Goal: Check status: Check status

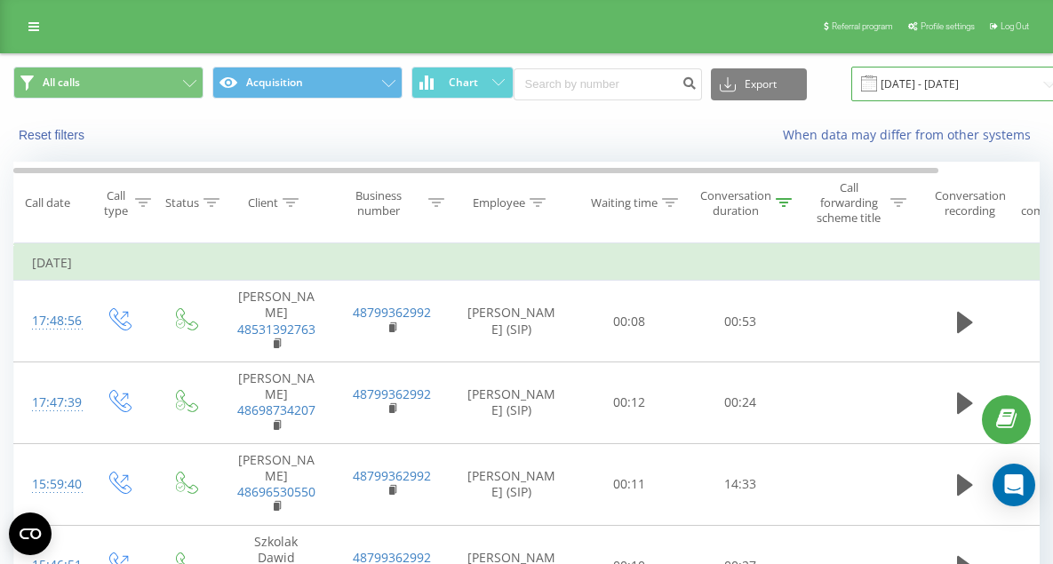
click at [936, 90] on input "[DATE] - [DATE]" at bounding box center [958, 84] width 215 height 35
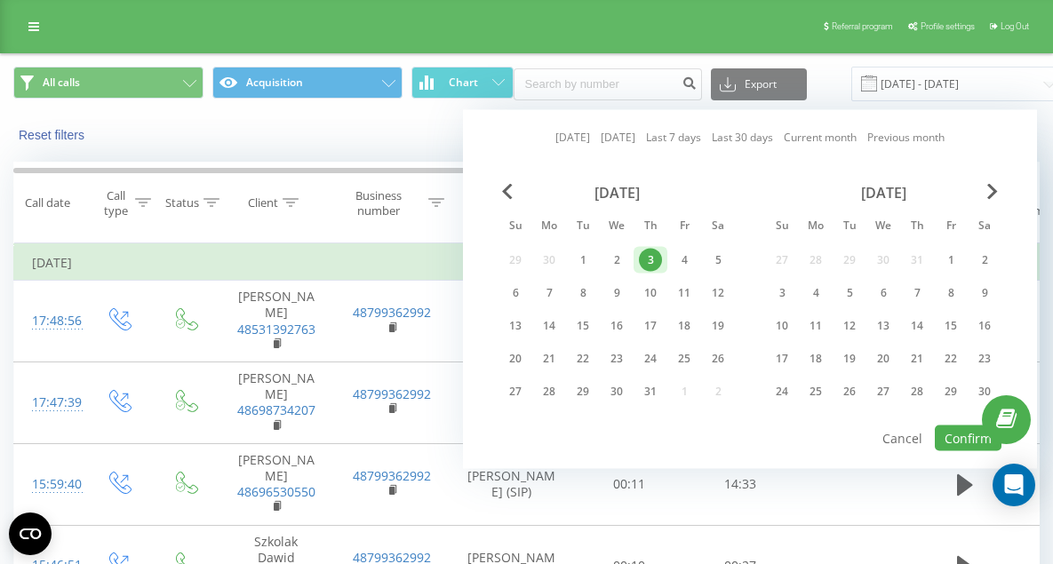
click at [569, 130] on link "[DATE]" at bounding box center [572, 137] width 35 height 17
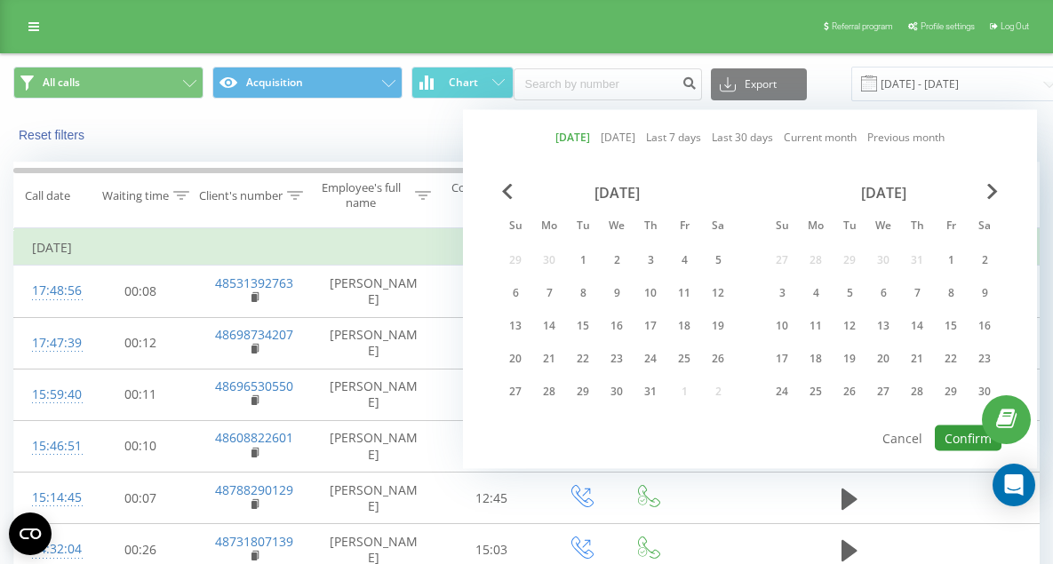
click at [976, 439] on button "Confirm" at bounding box center [968, 439] width 67 height 26
type input "[DATE] - [DATE]"
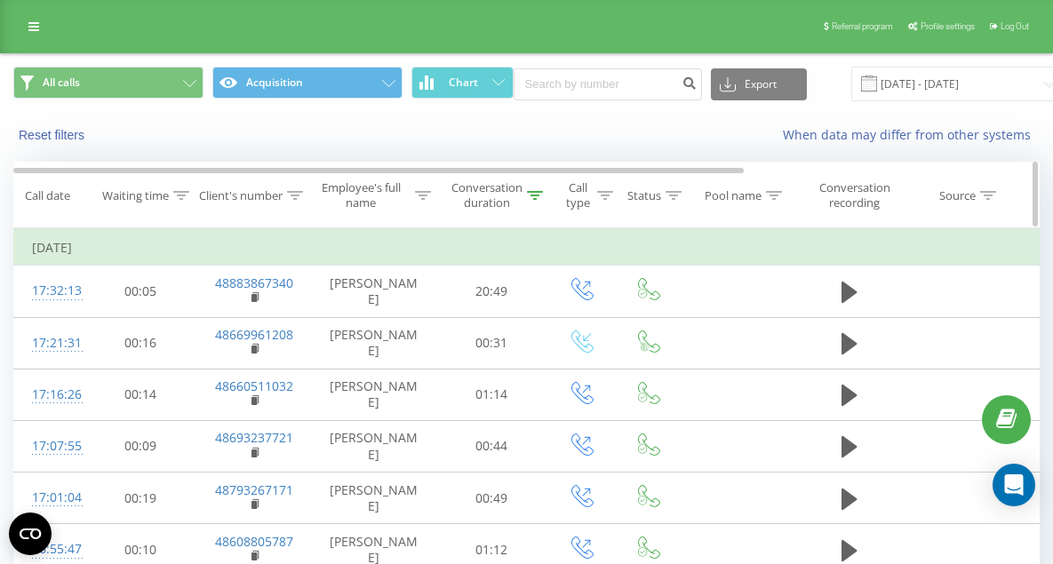
click at [505, 205] on div "Conversation duration" at bounding box center [486, 195] width 71 height 30
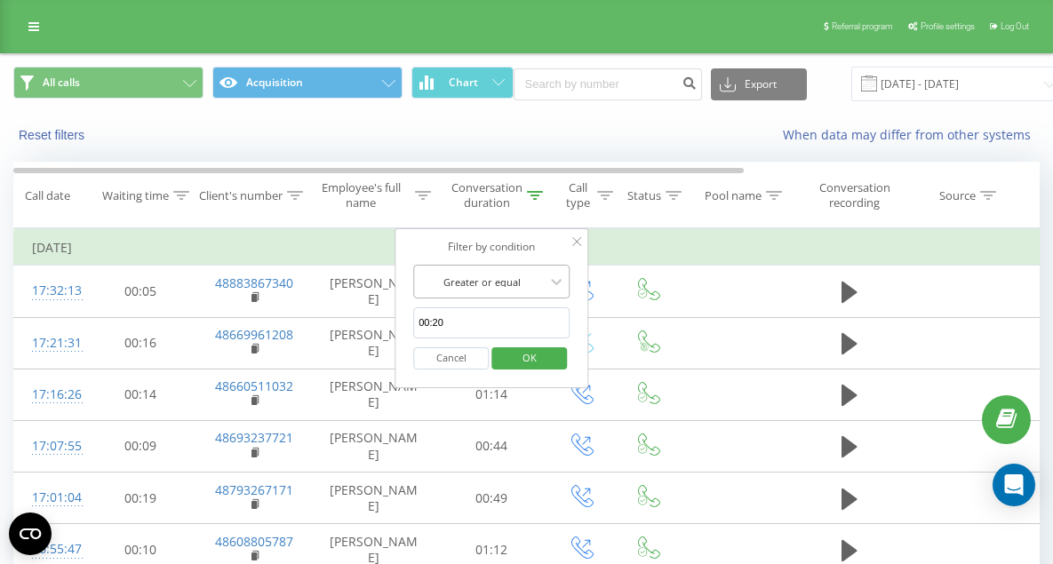
click at [482, 283] on div at bounding box center [481, 282] width 126 height 17
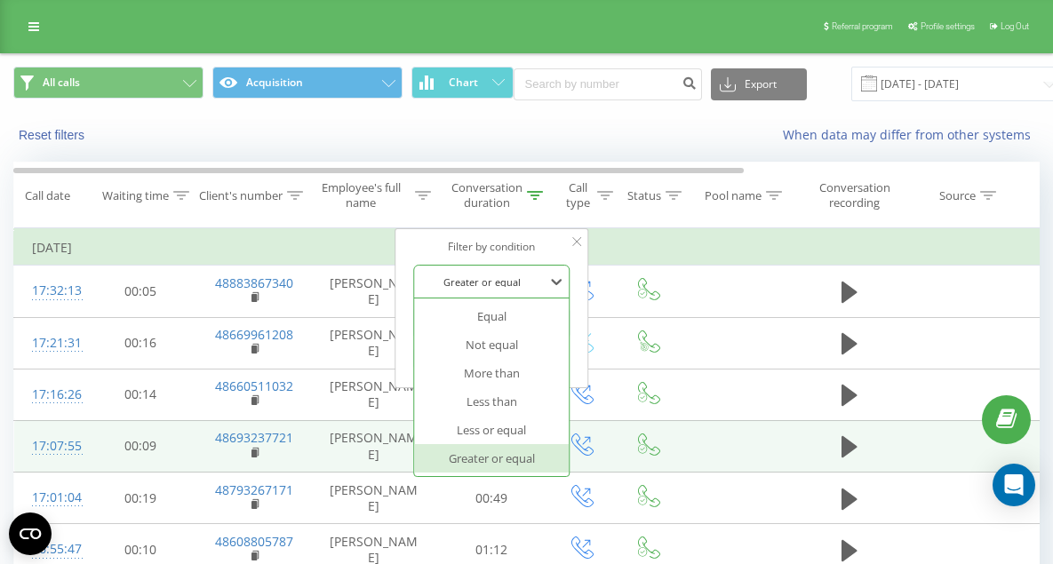
click at [487, 458] on div "Greater or equal" at bounding box center [491, 458] width 155 height 28
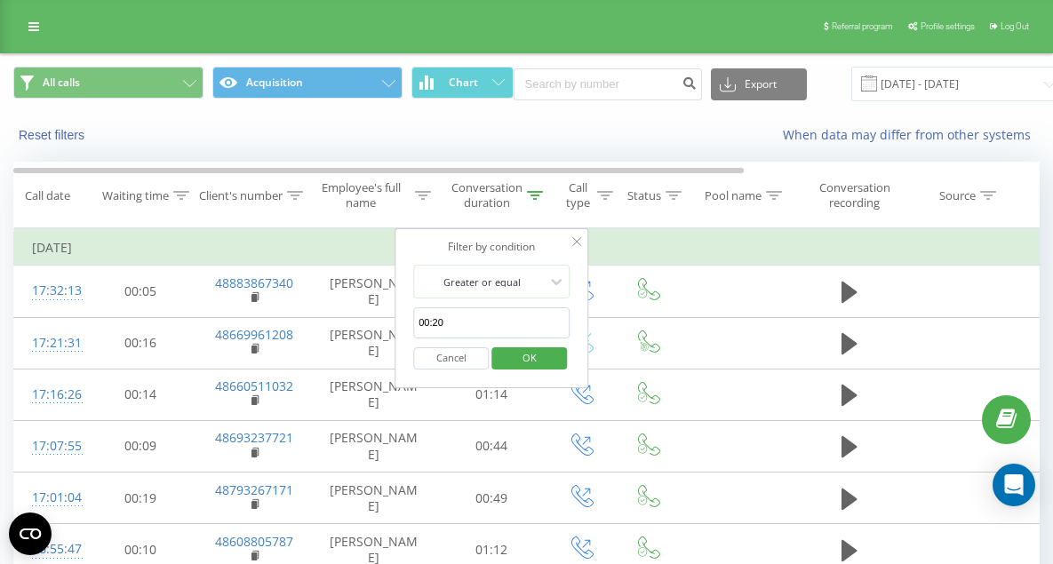
click at [527, 361] on span "OK" at bounding box center [530, 358] width 50 height 28
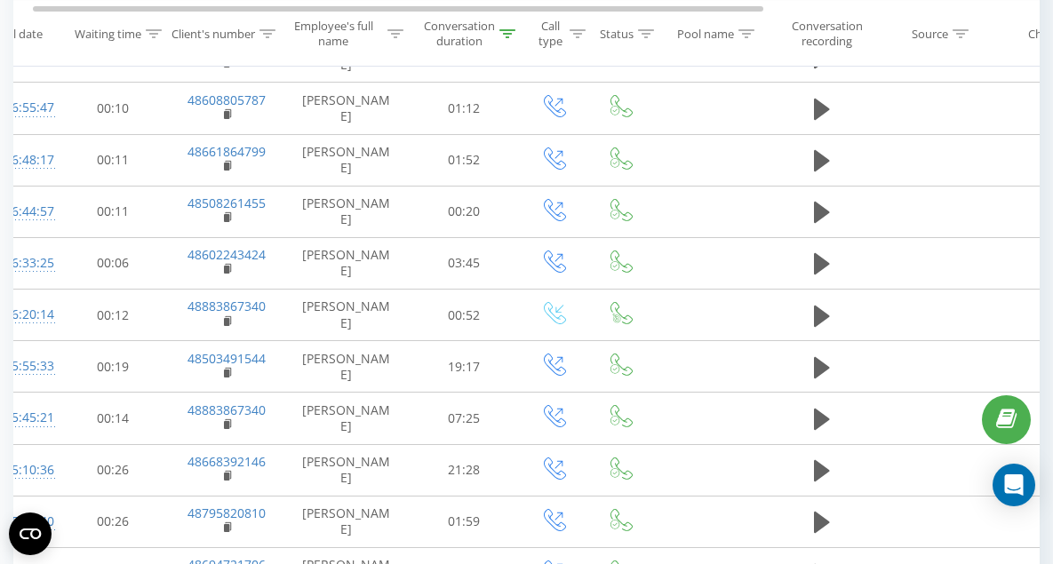
scroll to position [1061, 0]
